Goal: Use online tool/utility: Use online tool/utility

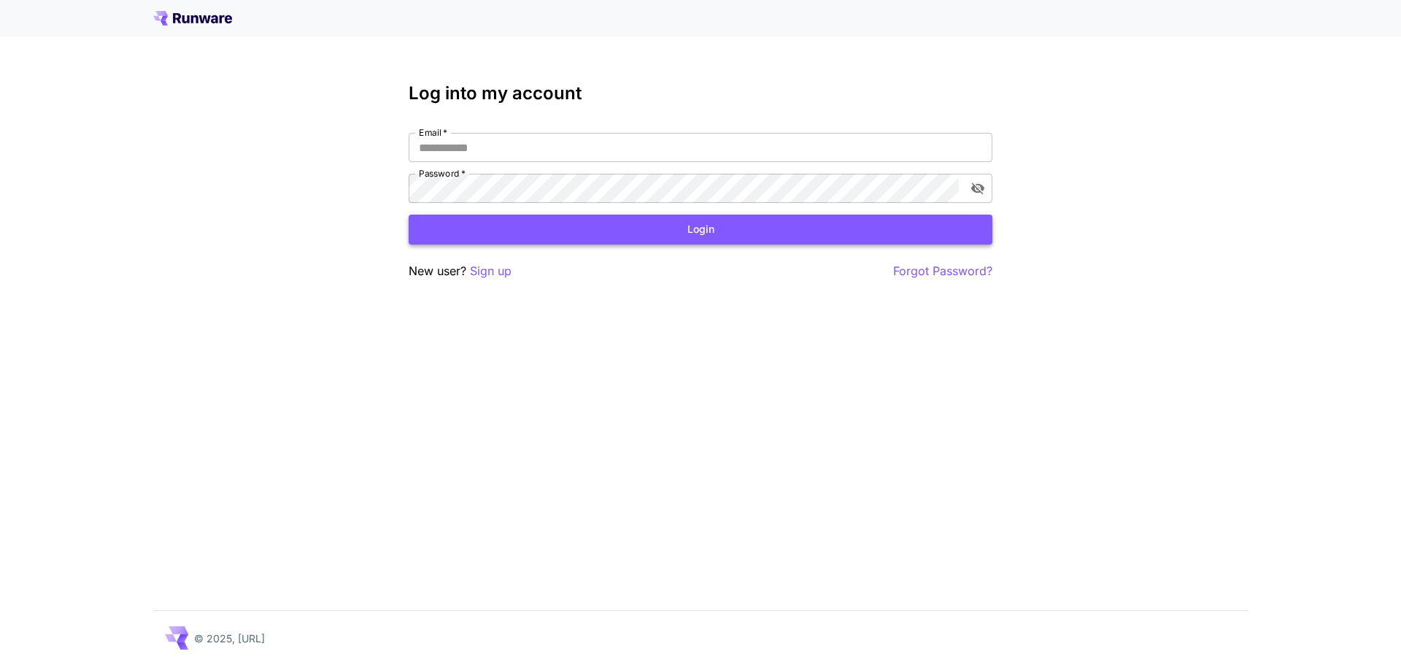
type input "**********"
click at [714, 219] on button "Login" at bounding box center [701, 230] width 584 height 30
